Goal: Task Accomplishment & Management: Complete application form

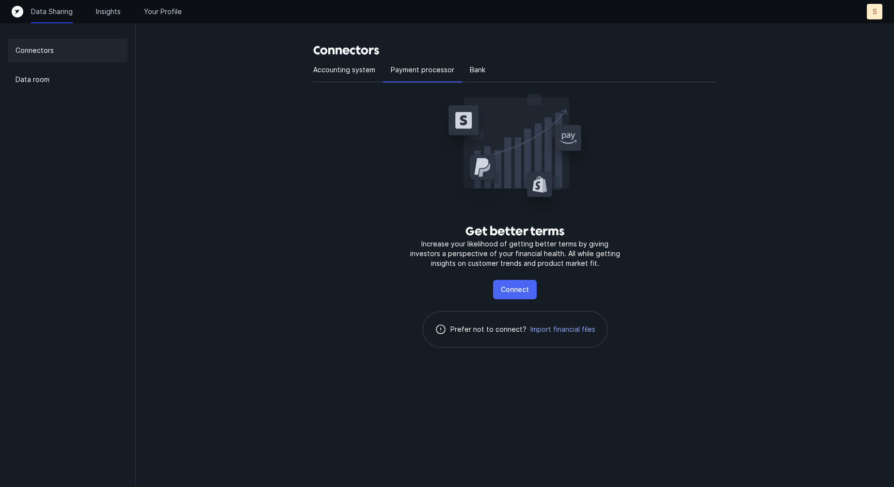
click at [523, 298] on button "Connect" at bounding box center [515, 289] width 44 height 19
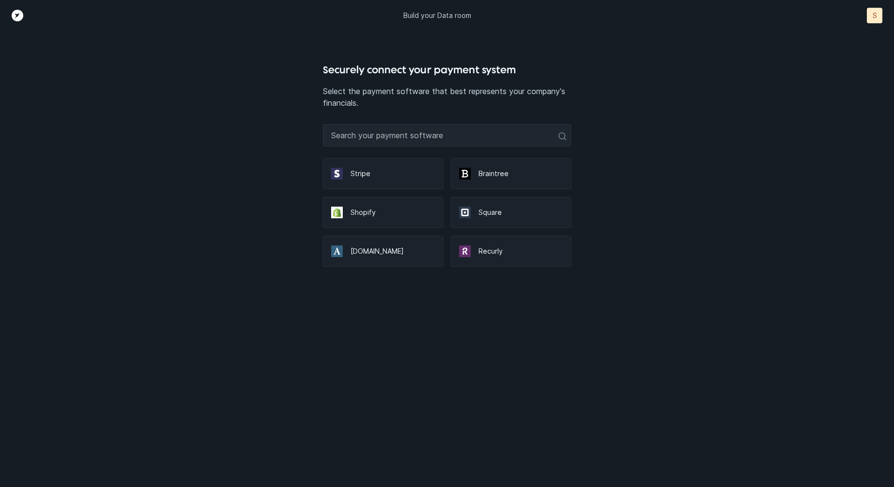
click at [360, 178] on div "Stripe" at bounding box center [383, 173] width 120 height 31
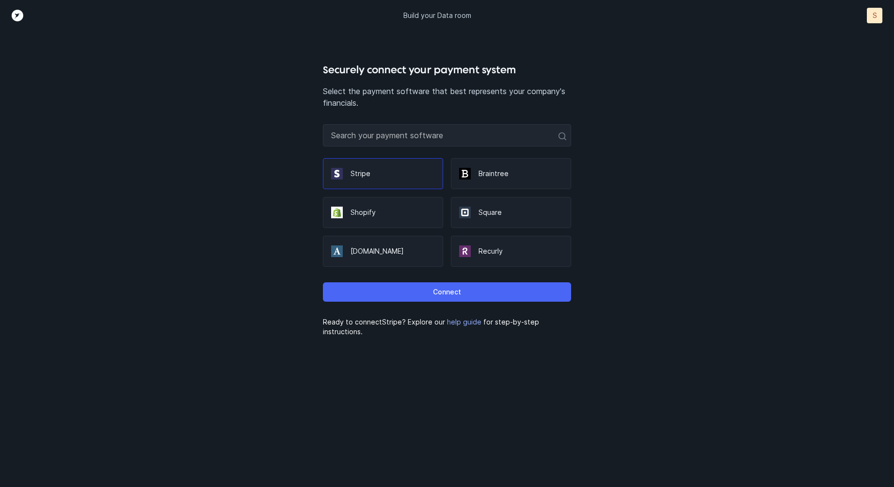
click at [367, 290] on button "Connect" at bounding box center [447, 291] width 248 height 19
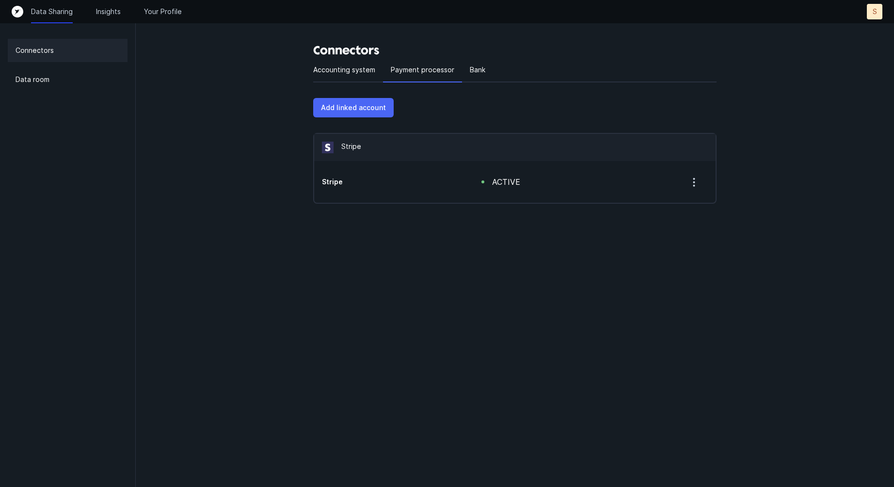
click at [361, 104] on p "Add linked account" at bounding box center [353, 108] width 65 height 12
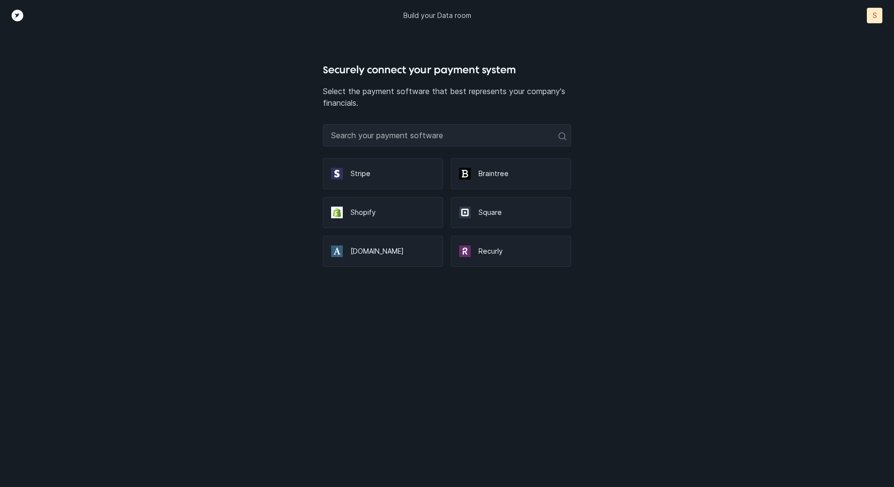
click at [371, 213] on p "Shopify" at bounding box center [393, 213] width 84 height 10
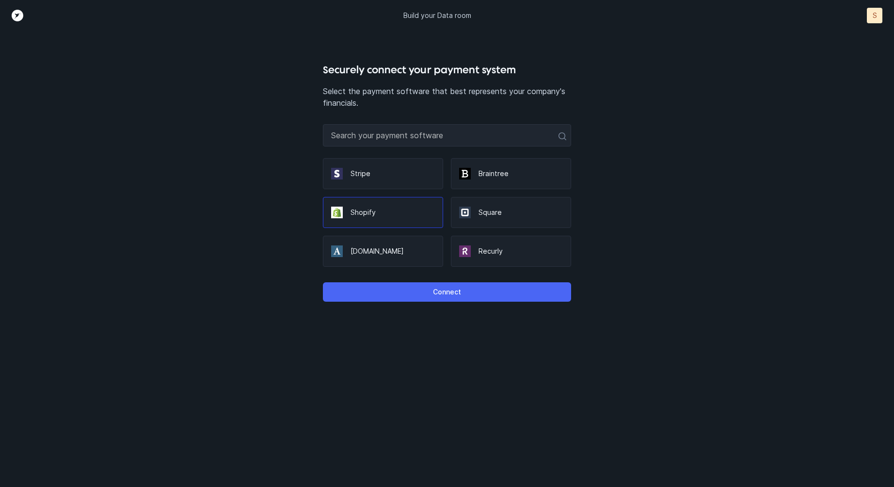
click at [405, 288] on button "Connect" at bounding box center [447, 291] width 248 height 19
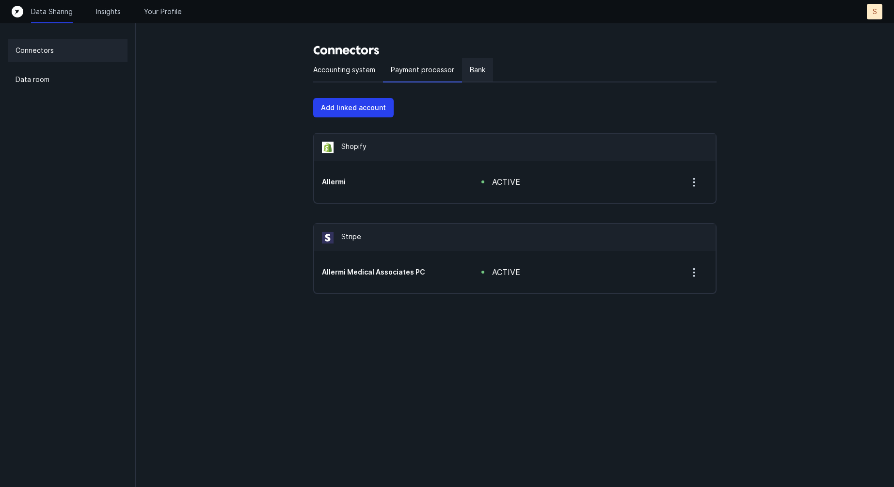
click at [483, 70] on p "Bank" at bounding box center [478, 70] width 16 height 12
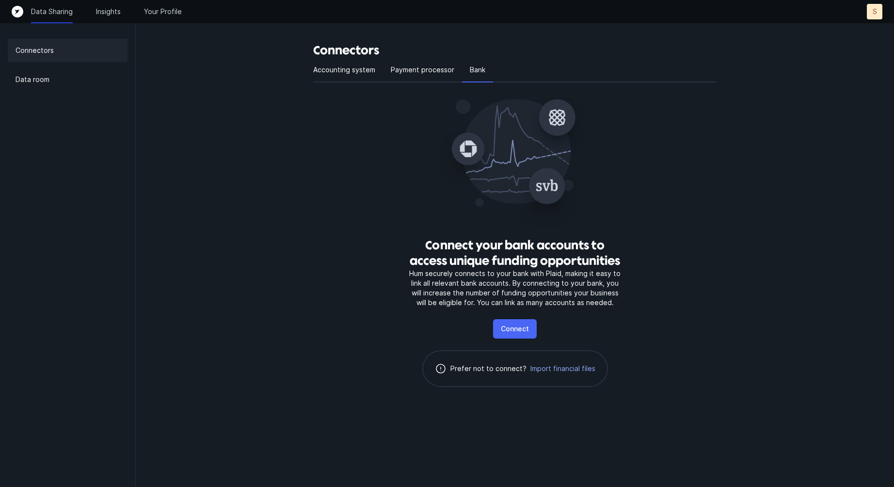
click at [522, 331] on p "Connect" at bounding box center [515, 329] width 28 height 12
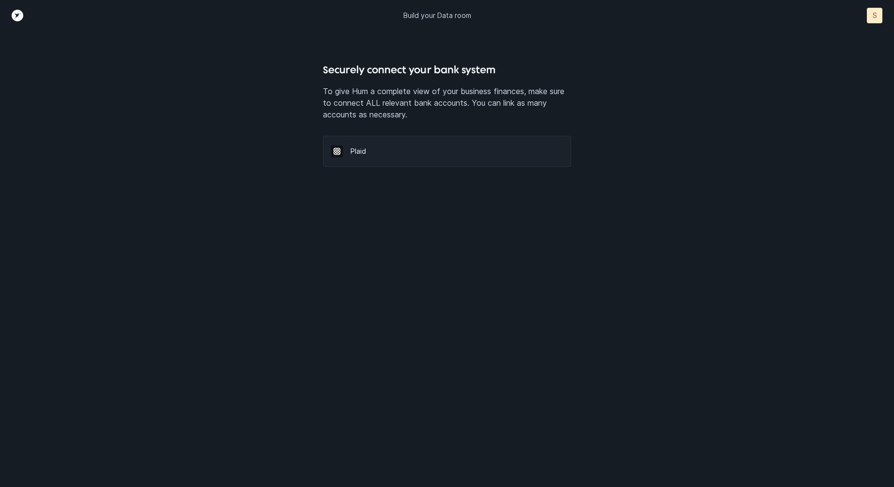
click at [355, 159] on div "Plaid" at bounding box center [447, 151] width 248 height 31
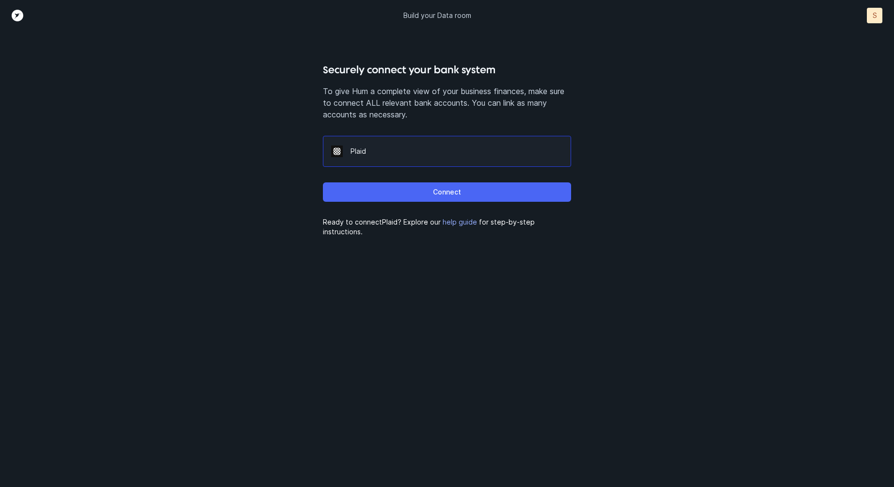
click at [430, 188] on button "Connect" at bounding box center [447, 191] width 248 height 19
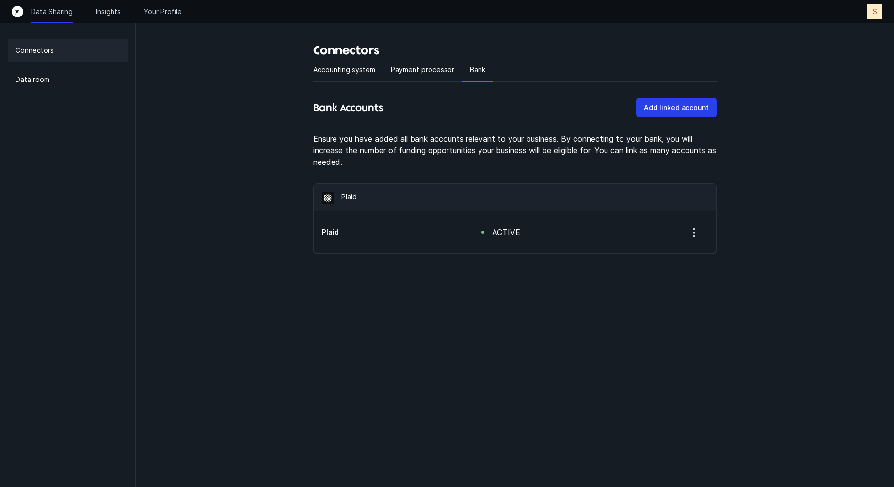
click at [694, 231] on icon "button" at bounding box center [694, 232] width 12 height 12
click at [669, 117] on button "Add linked account" at bounding box center [676, 107] width 81 height 19
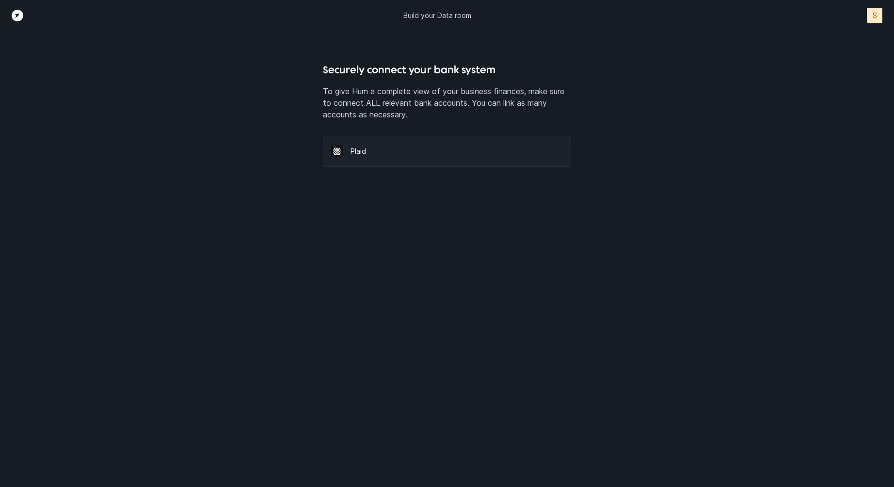
click at [381, 161] on div "Plaid" at bounding box center [447, 151] width 248 height 31
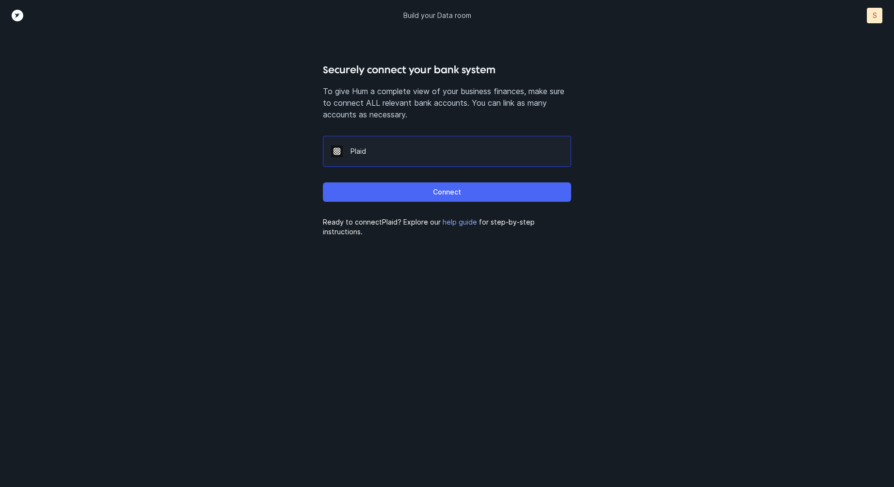
click at [395, 195] on button "Connect" at bounding box center [447, 191] width 248 height 19
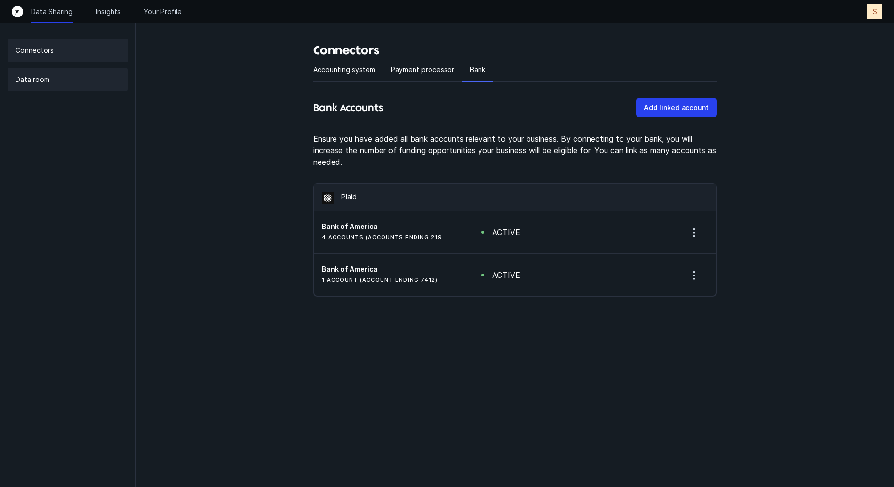
click at [29, 78] on p "Data room" at bounding box center [33, 80] width 34 height 12
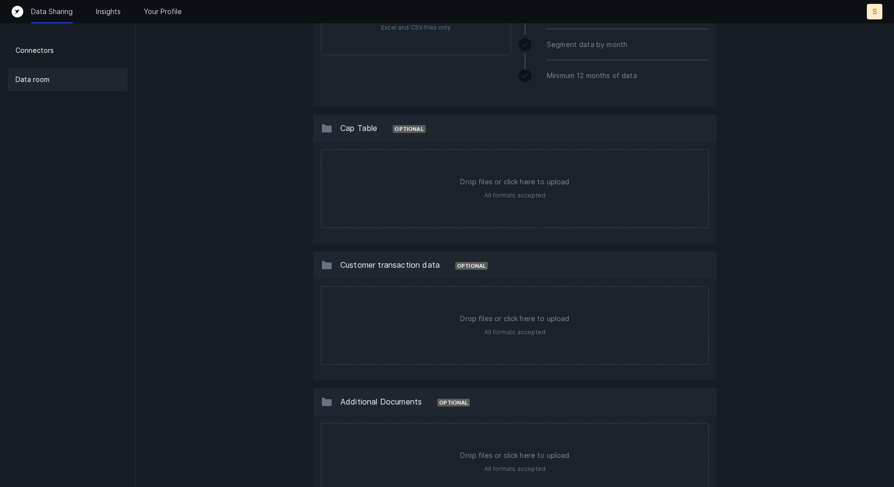
scroll to position [666, 0]
